Goal: Task Accomplishment & Management: Use online tool/utility

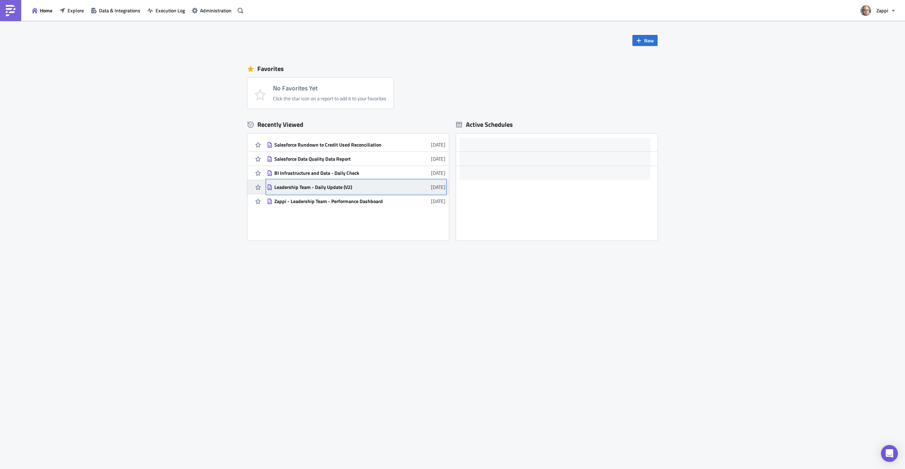
click at [325, 187] on div "Leadership Team - Daily Update (V2)" at bounding box center [336, 187] width 124 height 6
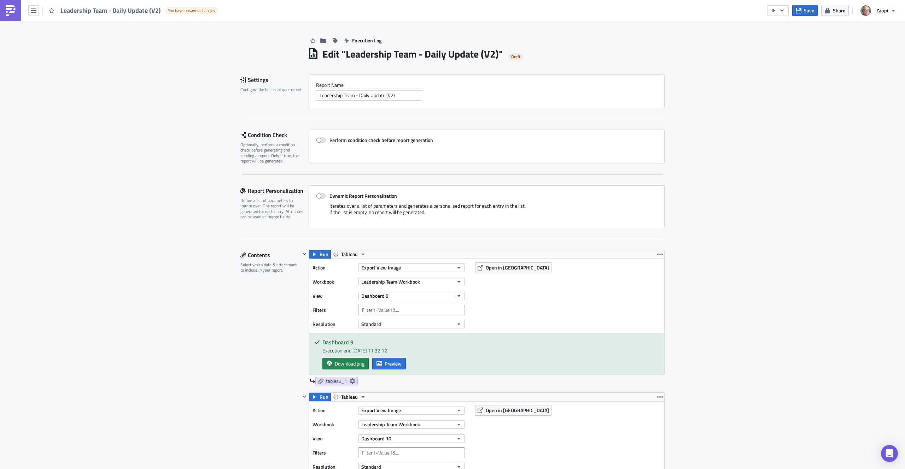
click at [87, 9] on span "Leadership Team - Daily Update (V2)" at bounding box center [110, 10] width 101 height 8
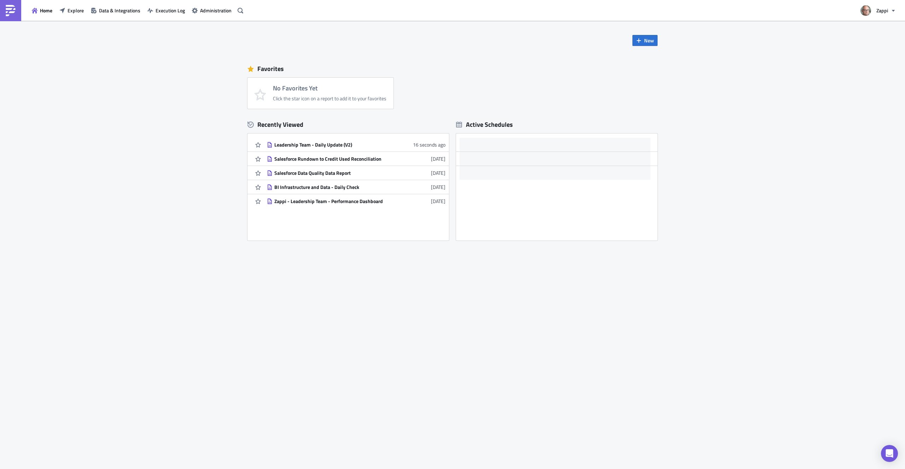
click at [516, 121] on div "Active Schedules" at bounding box center [556, 124] width 201 height 11
click at [497, 125] on div "Active Schedules" at bounding box center [484, 125] width 57 height 8
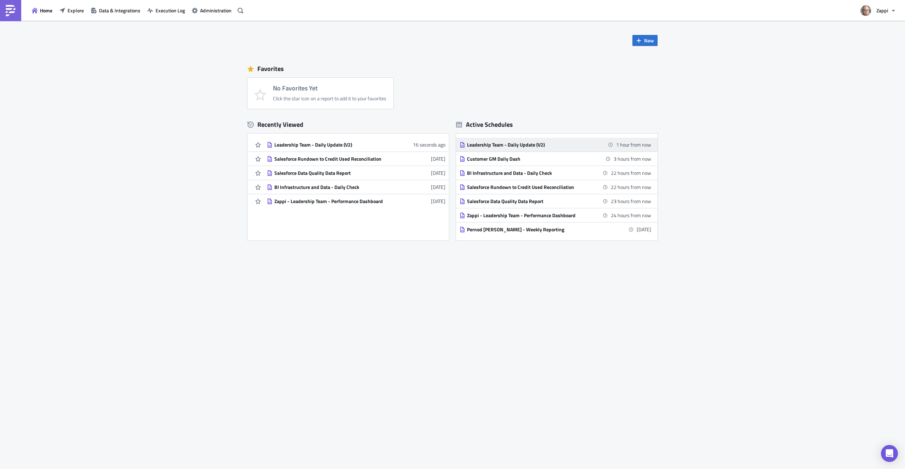
click at [518, 146] on div "Leadership Team - Daily Update (V2)" at bounding box center [529, 145] width 124 height 6
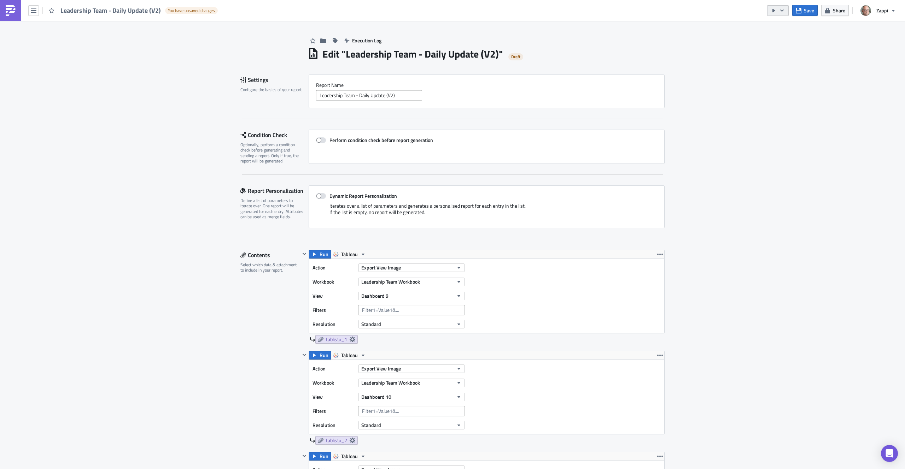
click at [785, 12] on icon "button" at bounding box center [782, 11] width 6 height 6
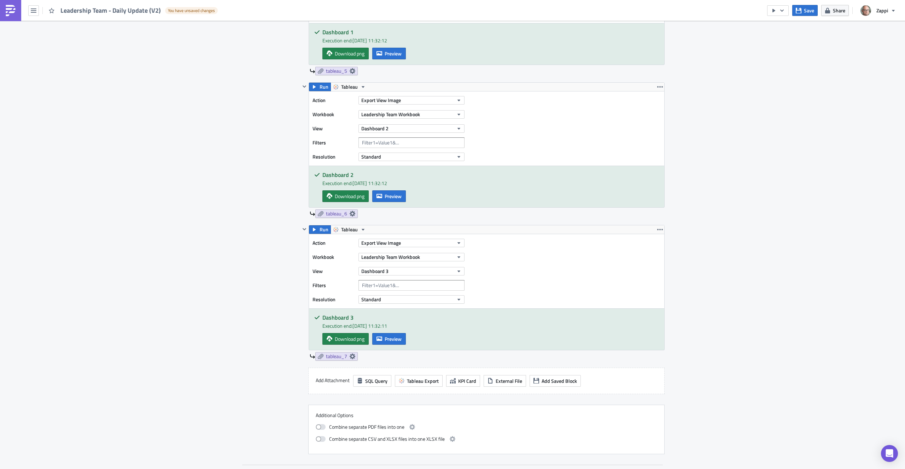
scroll to position [1356, 0]
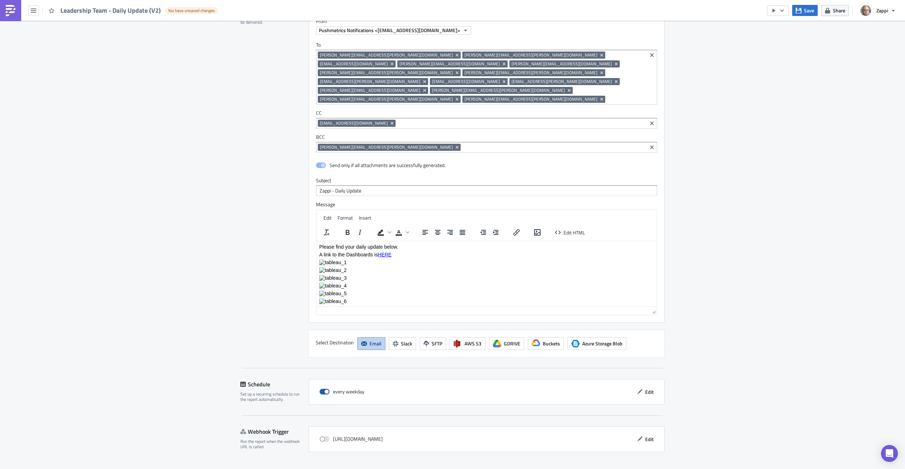
click at [329, 389] on label at bounding box center [325, 392] width 13 height 6
click at [325, 390] on input "checkbox" at bounding box center [323, 392] width 5 height 5
checkbox input "false"
drag, startPoint x: 329, startPoint y: 376, endPoint x: 357, endPoint y: 375, distance: 27.6
click at [357, 387] on div "every weekday" at bounding box center [341, 392] width 45 height 11
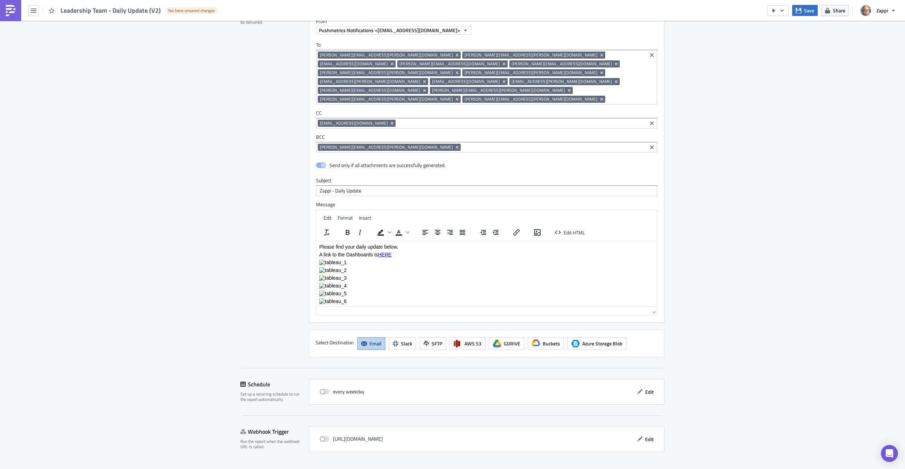
click at [391, 387] on div "every weekday Edit" at bounding box center [486, 392] width 341 height 11
click at [644, 469] on span "Save & Exit" at bounding box center [649, 475] width 24 height 7
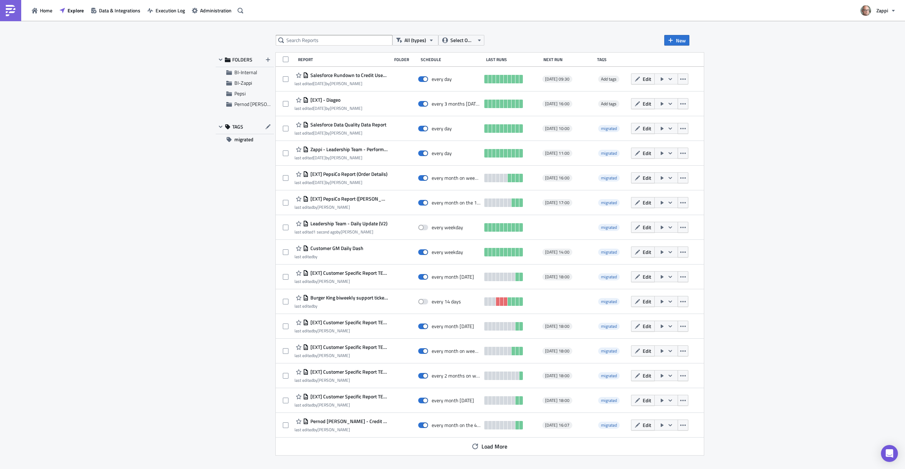
click at [103, 137] on div "All (types) Select Owner New FOLDERS BI-Internal BI-Zappi Pepsi Pernod [PERSON_…" at bounding box center [452, 246] width 905 height 450
